Goal: Task Accomplishment & Management: Manage account settings

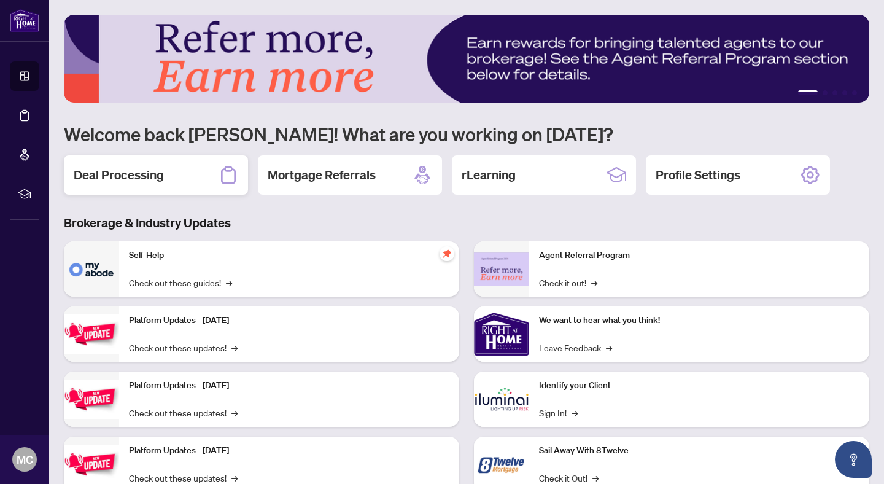
click at [171, 185] on div "Deal Processing" at bounding box center [156, 174] width 184 height 39
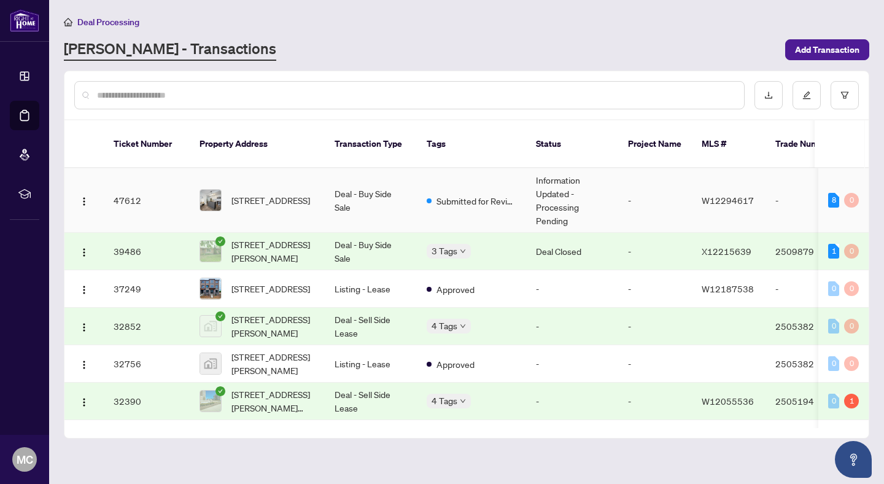
click at [383, 191] on td "Deal - Buy Side Sale" at bounding box center [371, 200] width 92 height 64
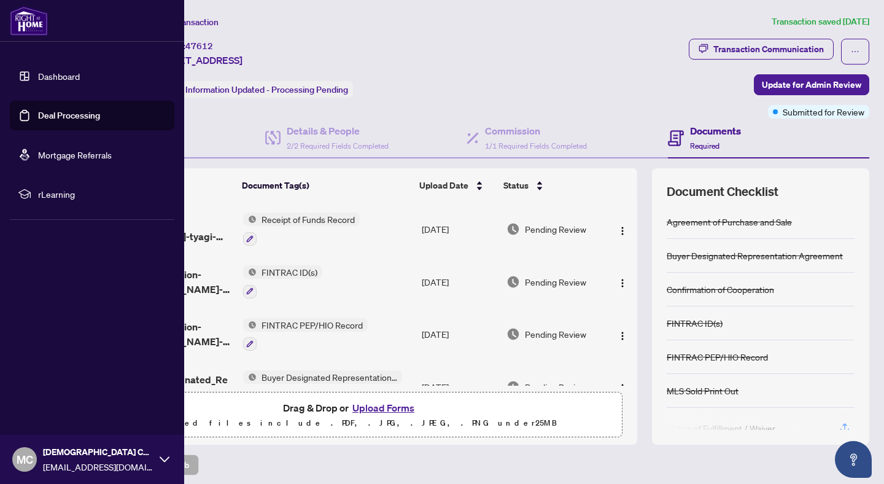
click at [7, 20] on div at bounding box center [92, 21] width 184 height 42
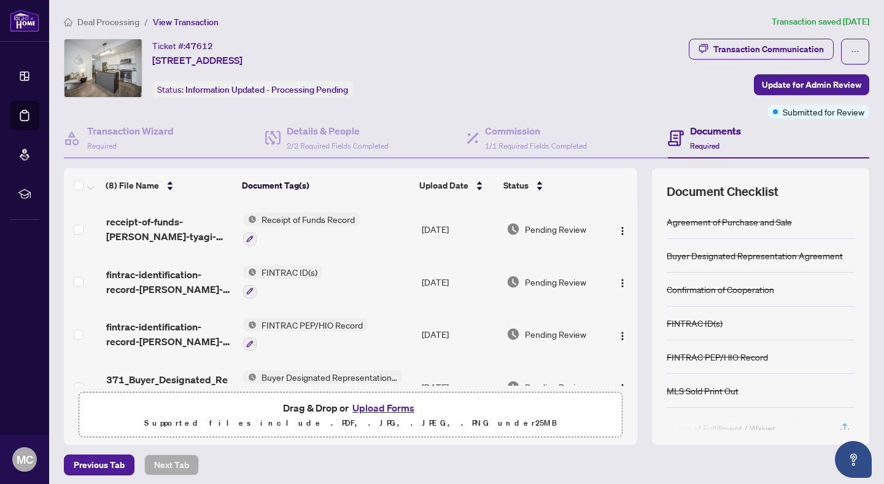
scroll to position [91, 0]
